Goal: Task Accomplishment & Management: Complete application form

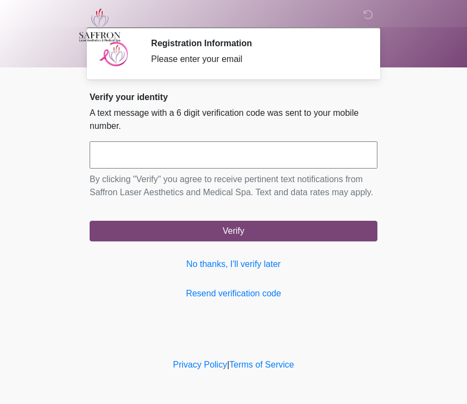
scroll to position [1, 0]
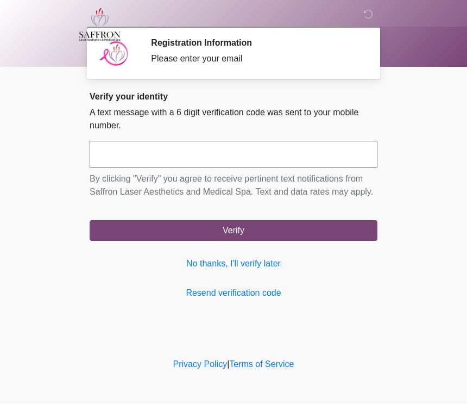
click at [316, 155] on input "text" at bounding box center [234, 154] width 288 height 27
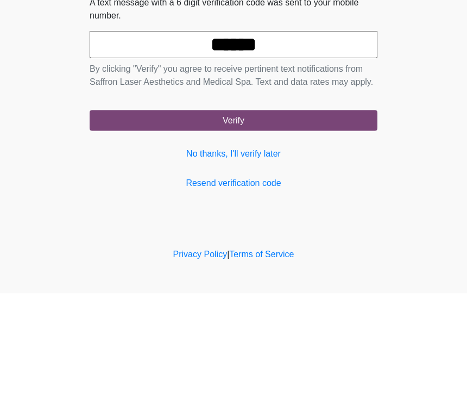
type input "******"
click at [328, 221] on button "Verify" at bounding box center [234, 231] width 288 height 21
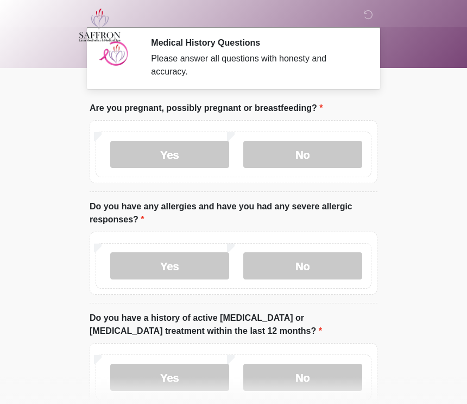
click at [300, 150] on label "No" at bounding box center [302, 154] width 119 height 27
click at [307, 267] on label "No" at bounding box center [302, 265] width 119 height 27
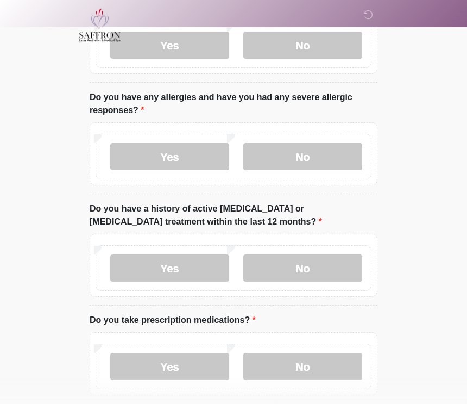
scroll to position [122, 0]
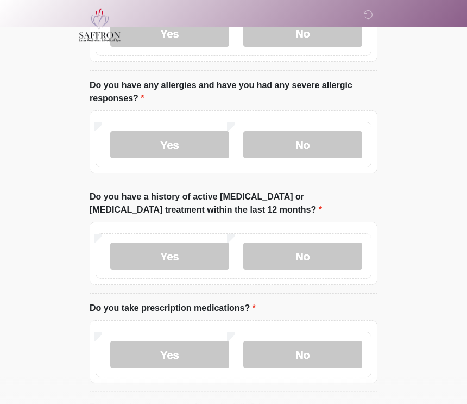
click at [328, 246] on label "No" at bounding box center [302, 255] width 119 height 27
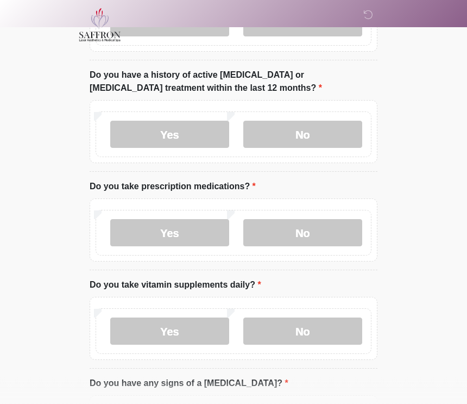
scroll to position [244, 0]
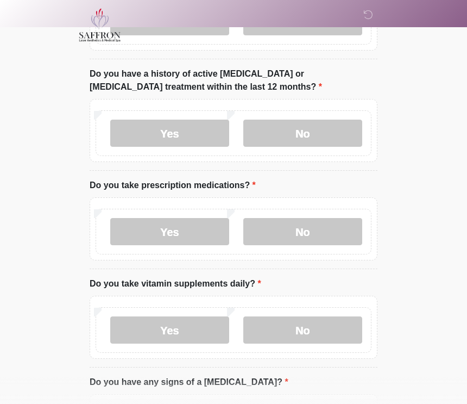
click at [185, 234] on label "Yes" at bounding box center [169, 231] width 119 height 27
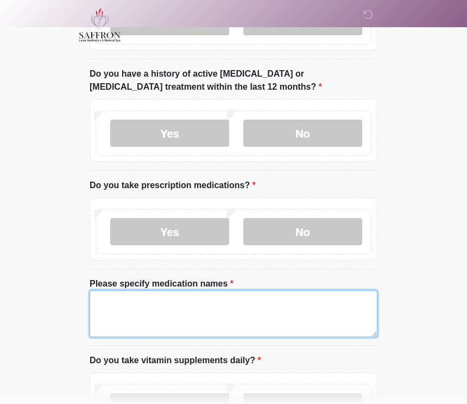
click at [277, 312] on textarea "Please specify medication names" at bounding box center [234, 313] width 288 height 47
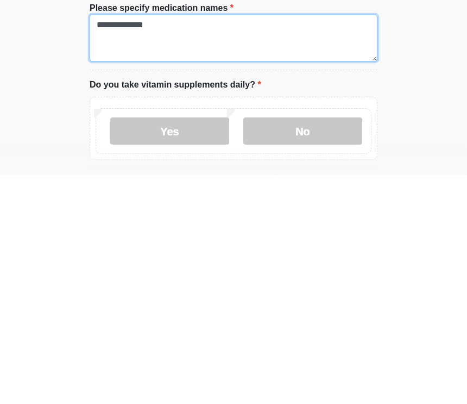
scroll to position [303, 0]
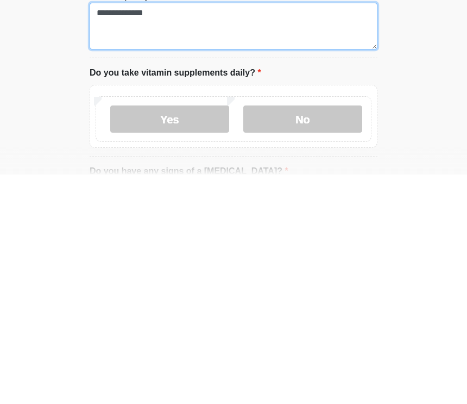
type textarea "**********"
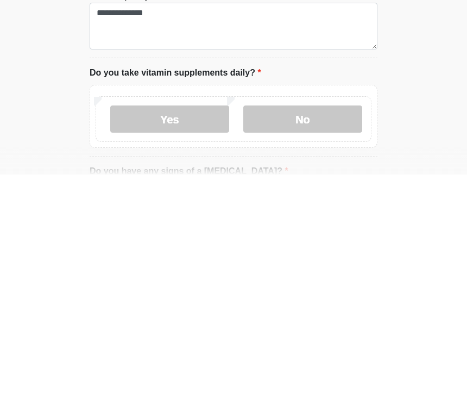
click at [290, 335] on label "No" at bounding box center [302, 348] width 119 height 27
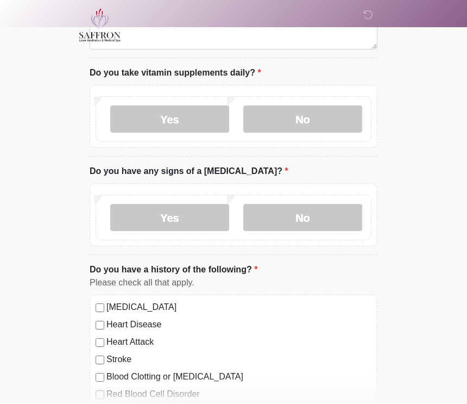
click at [319, 213] on label "No" at bounding box center [302, 217] width 119 height 27
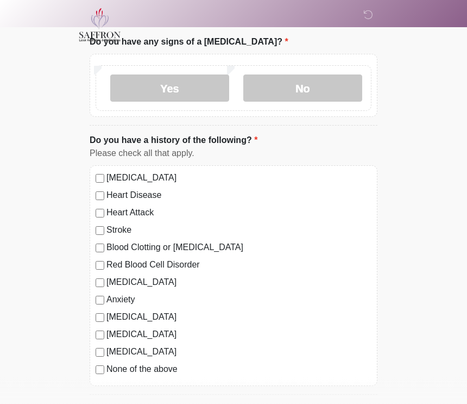
scroll to position [672, 0]
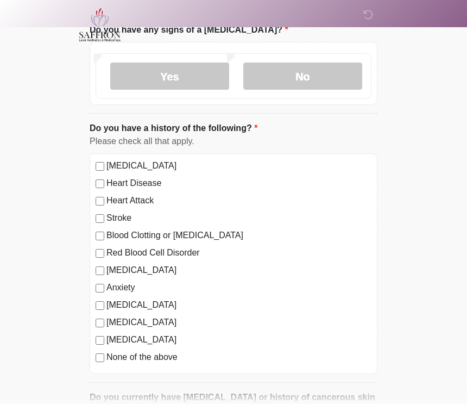
click at [96, 316] on div "[MEDICAL_DATA]" at bounding box center [234, 322] width 276 height 13
click at [95, 309] on div "[MEDICAL_DATA] Heart Disease Heart Attack Stroke Blood Clotting or [MEDICAL_DAT…" at bounding box center [234, 264] width 288 height 221
click at [101, 313] on div "[MEDICAL_DATA] Heart Disease Heart Attack Stroke Blood Clotting or [MEDICAL_DAT…" at bounding box center [234, 264] width 288 height 221
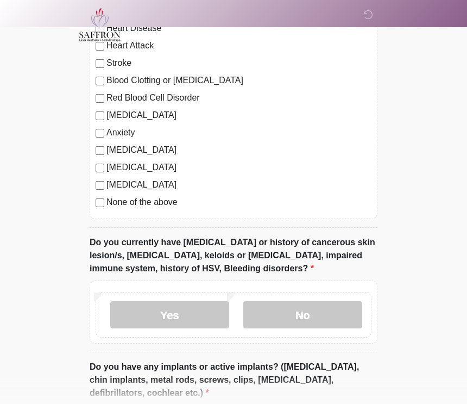
scroll to position [831, 0]
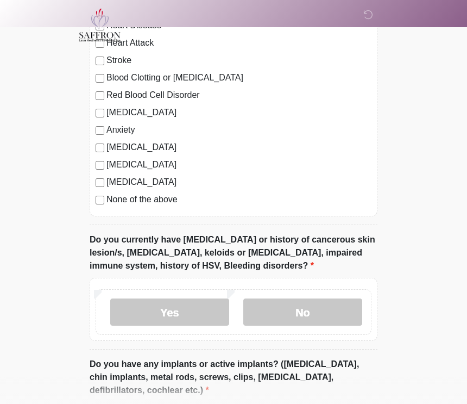
click at [334, 310] on label "No" at bounding box center [302, 311] width 119 height 27
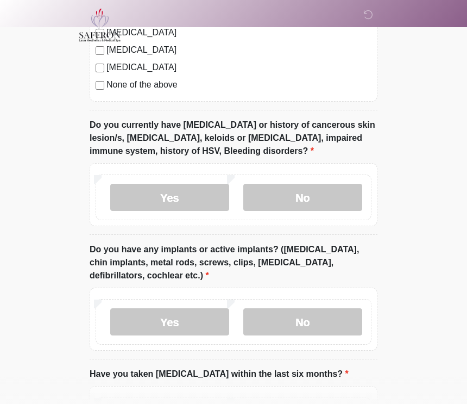
scroll to position [980, 0]
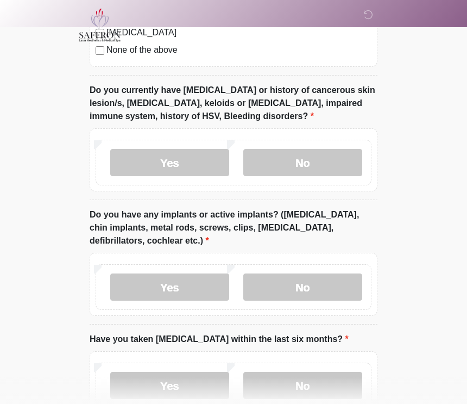
click at [344, 284] on label "No" at bounding box center [302, 286] width 119 height 27
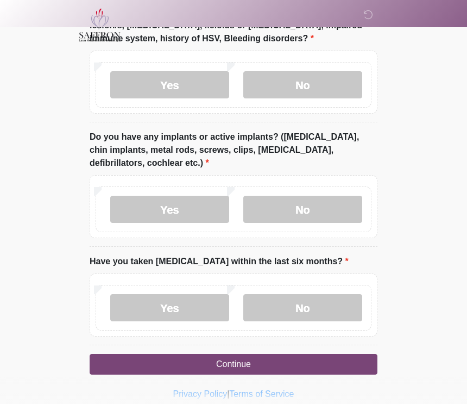
scroll to position [1058, 0]
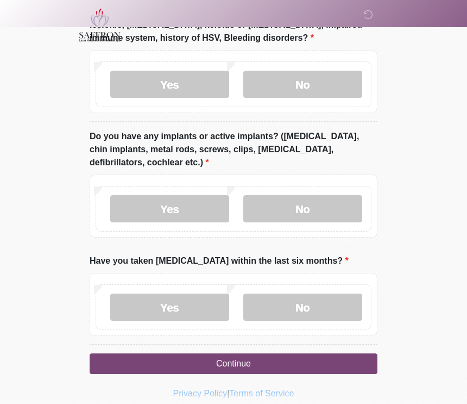
click at [336, 301] on label "No" at bounding box center [302, 306] width 119 height 27
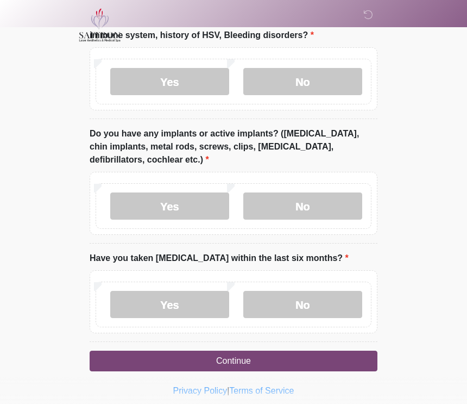
scroll to position [1066, 0]
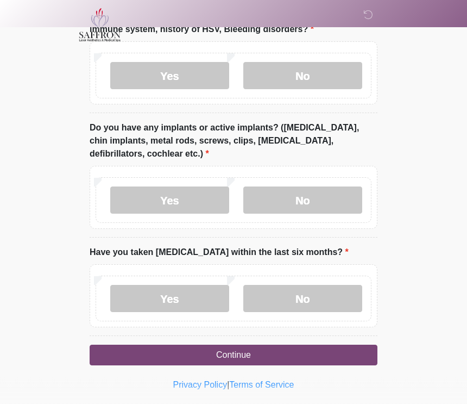
click at [237, 358] on button "Continue" at bounding box center [234, 355] width 288 height 21
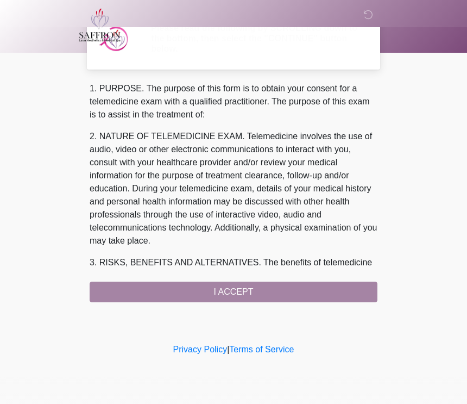
scroll to position [0, 0]
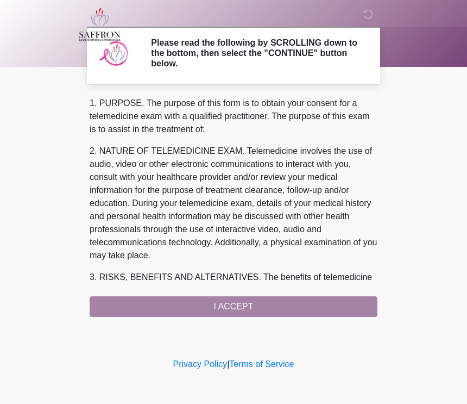
click at [290, 304] on div "1. PURPOSE. The purpose of this form is to obtain your consent for a telemedici…" at bounding box center [234, 207] width 288 height 220
click at [232, 308] on div "1. PURPOSE. The purpose of this form is to obtain your consent for a telemedici…" at bounding box center [234, 207] width 288 height 220
click at [309, 309] on div "1. PURPOSE. The purpose of this form is to obtain your consent for a telemedici…" at bounding box center [234, 207] width 288 height 220
click at [219, 303] on div "1. PURPOSE. The purpose of this form is to obtain your consent for a telemedici…" at bounding box center [234, 207] width 288 height 220
click at [241, 313] on div "1. PURPOSE. The purpose of this form is to obtain your consent for a telemedici…" at bounding box center [234, 207] width 288 height 220
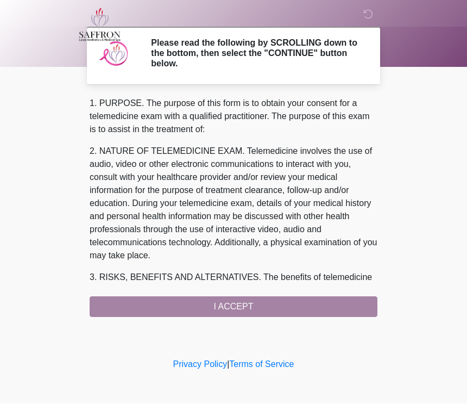
click at [249, 307] on div "1. PURPOSE. The purpose of this form is to obtain your consent for a telemedici…" at bounding box center [234, 207] width 288 height 220
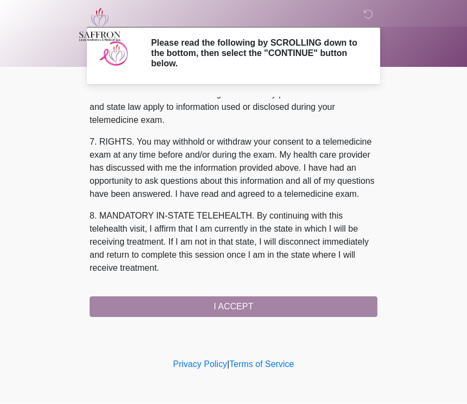
scroll to position [470, 0]
click at [260, 311] on button "I ACCEPT" at bounding box center [234, 307] width 288 height 21
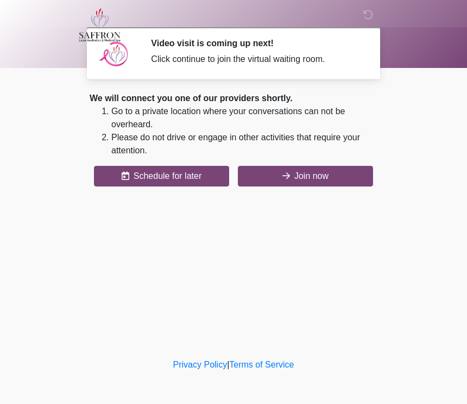
click at [320, 178] on button "Join now" at bounding box center [305, 176] width 135 height 21
